Goal: Task Accomplishment & Management: Complete application form

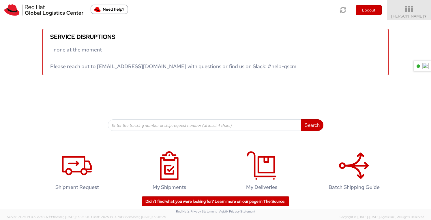
click at [411, 11] on icon at bounding box center [409, 9] width 50 height 8
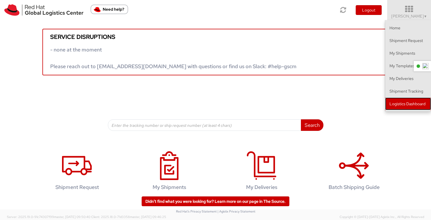
click at [390, 106] on link "Logistics Dashboard" at bounding box center [408, 104] width 46 height 13
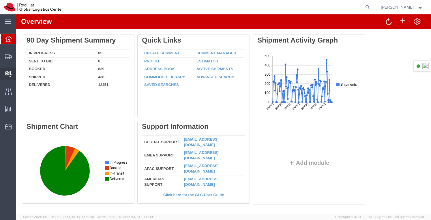
click at [0, 0] on span "Create Delivery" at bounding box center [0, 0] width 0 height 0
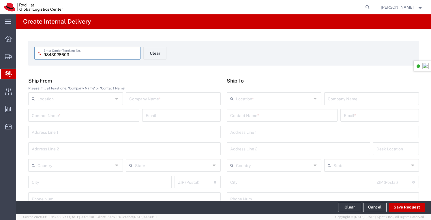
type input "9843928603"
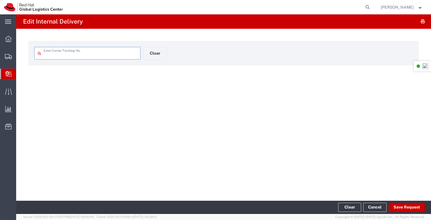
type input "9843928603"
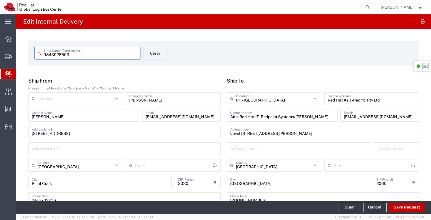
type input "Your Packaging"
type input "Domestic Express"
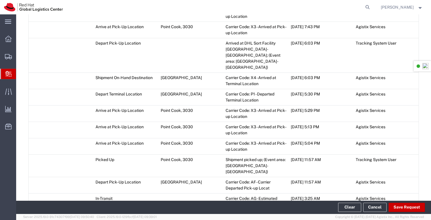
scroll to position [764, 0]
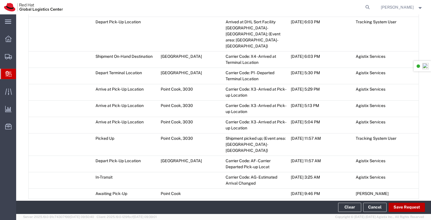
click at [412, 208] on button "Save Request" at bounding box center [406, 207] width 36 height 9
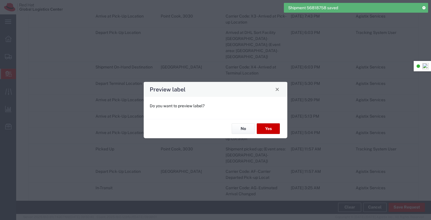
type input "Your Packaging"
type input "Domestic Express"
click at [244, 126] on button "No" at bounding box center [242, 129] width 23 height 11
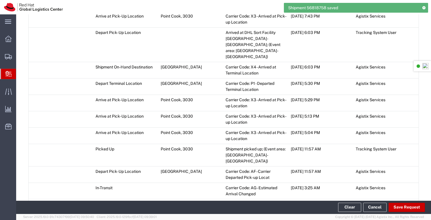
click at [61, 215] on span "Add Transit Event" at bounding box center [51, 217] width 33 height 5
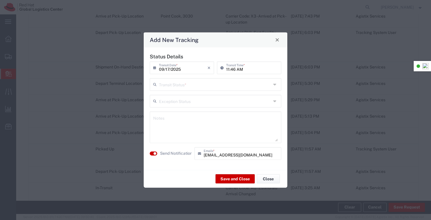
click at [274, 84] on icon at bounding box center [275, 84] width 5 height 9
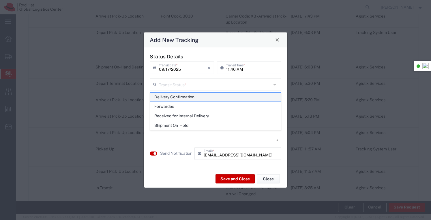
click at [191, 96] on span "Delivery Confirmation" at bounding box center [215, 97] width 131 height 9
type input "Delivery Confirmation"
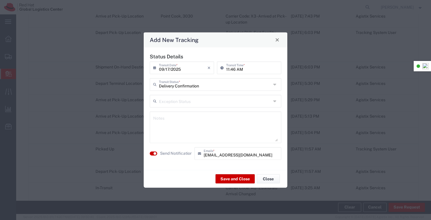
drag, startPoint x: 180, startPoint y: 126, endPoint x: 186, endPoint y: 125, distance: 5.9
click at [184, 125] on textarea at bounding box center [215, 127] width 125 height 28
type textarea "Placed in IT storeroom"
click at [233, 179] on button "Save and Close" at bounding box center [234, 179] width 39 height 9
